Goal: Transaction & Acquisition: Purchase product/service

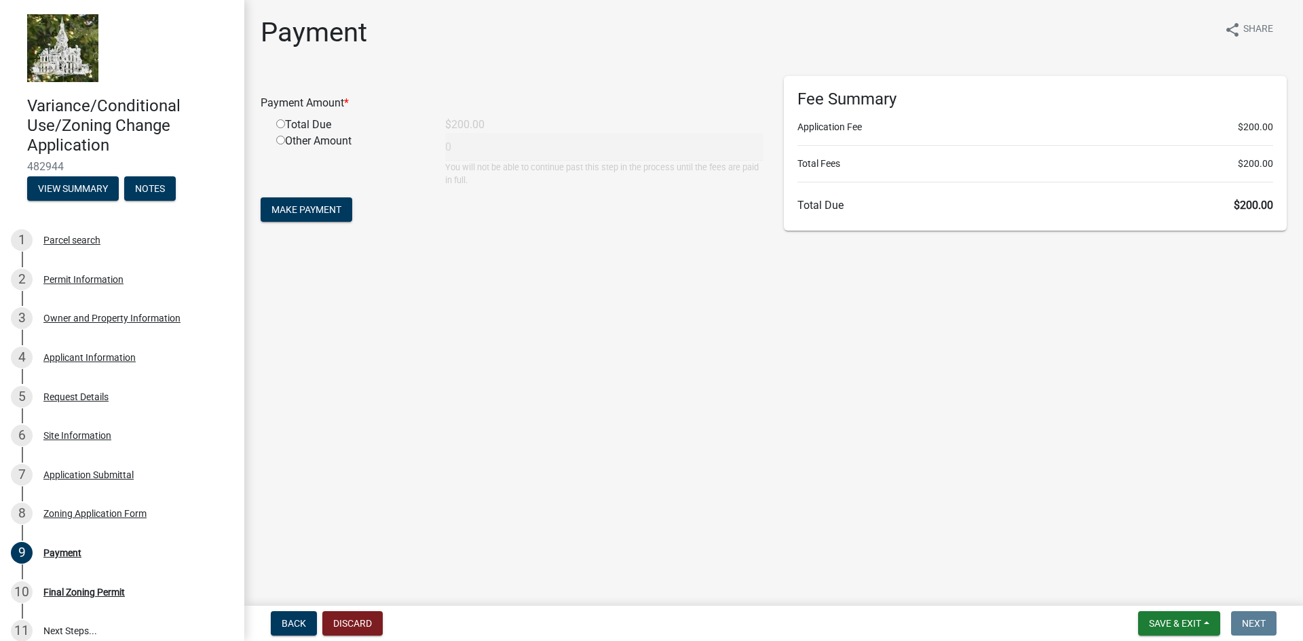
click at [283, 128] on div "Total Due" at bounding box center [350, 125] width 169 height 16
click at [282, 123] on input "radio" at bounding box center [280, 123] width 9 height 9
radio input "true"
type input "200"
click at [321, 218] on button "Make Payment" at bounding box center [307, 209] width 92 height 24
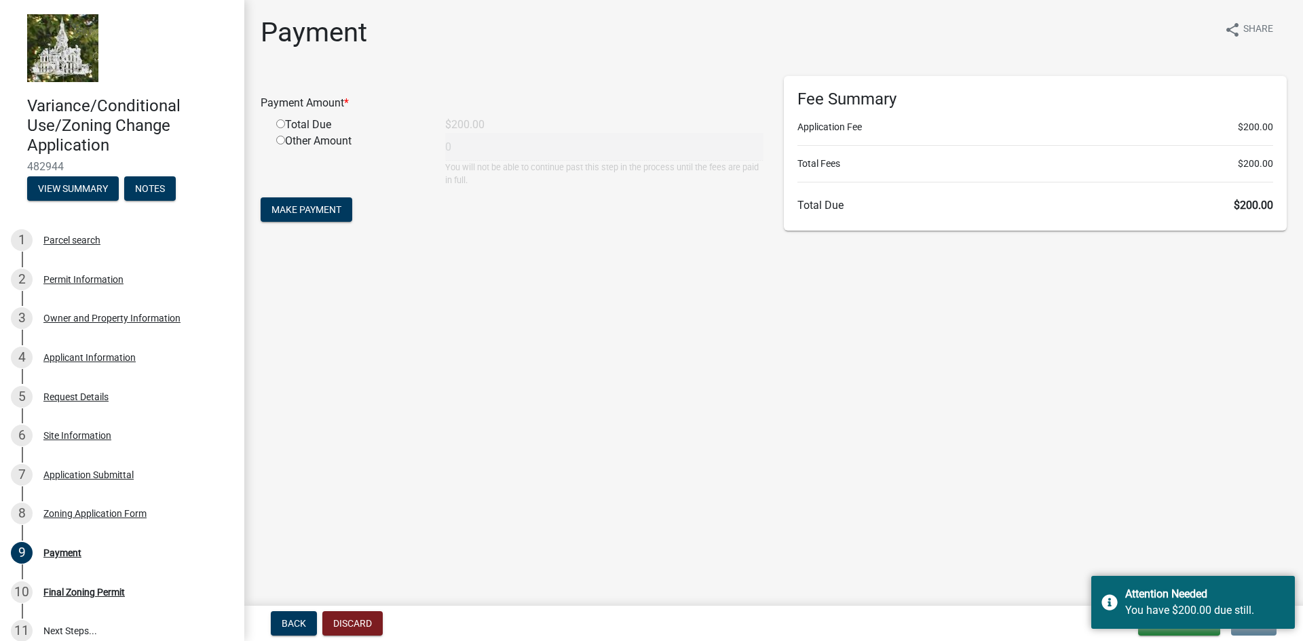
click at [281, 121] on input "radio" at bounding box center [280, 123] width 9 height 9
radio input "true"
type input "200"
click at [303, 213] on span "Make Payment" at bounding box center [306, 209] width 70 height 11
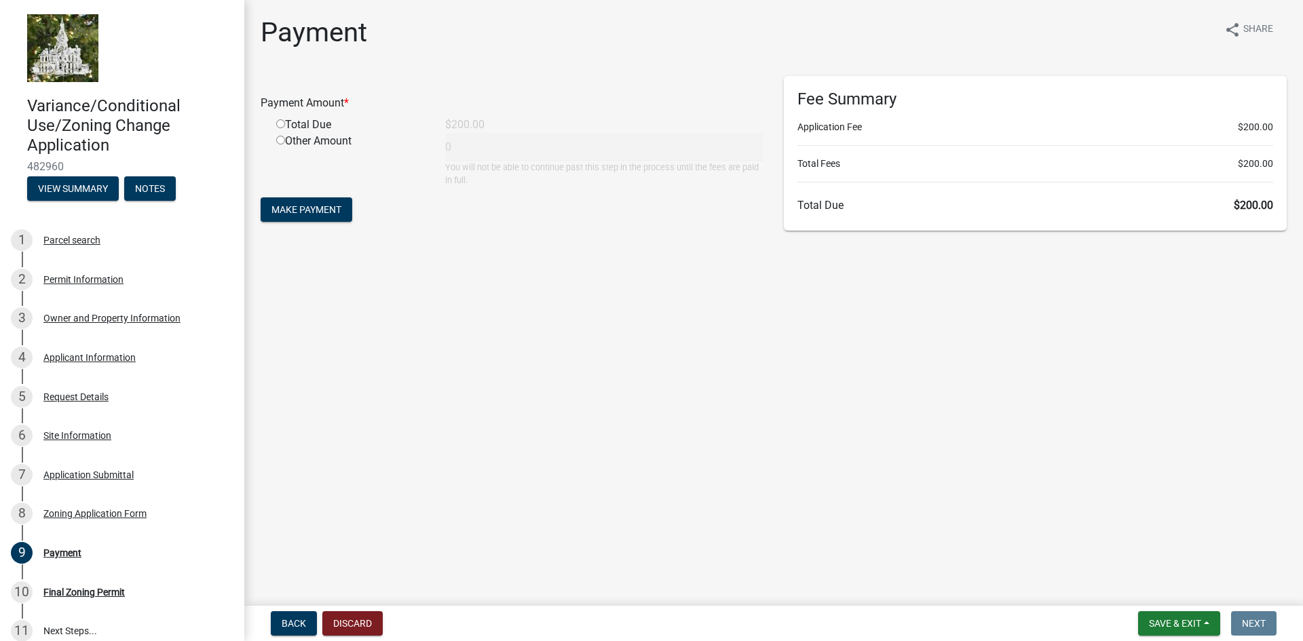
click at [280, 122] on input "radio" at bounding box center [280, 123] width 9 height 9
radio input "true"
type input "200"
click at [305, 212] on span "Make Payment" at bounding box center [306, 209] width 70 height 11
